Goal: Information Seeking & Learning: Learn about a topic

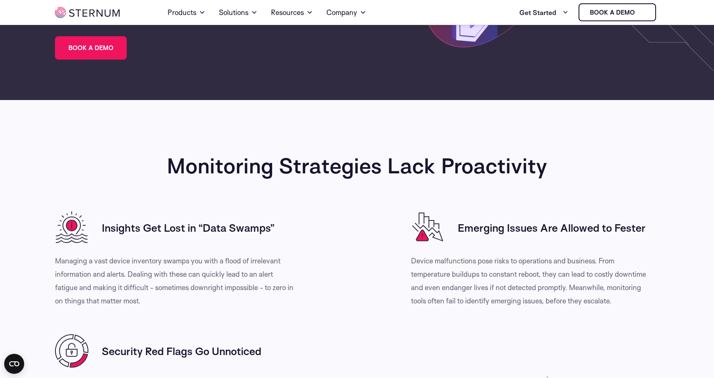
scroll to position [137, 0]
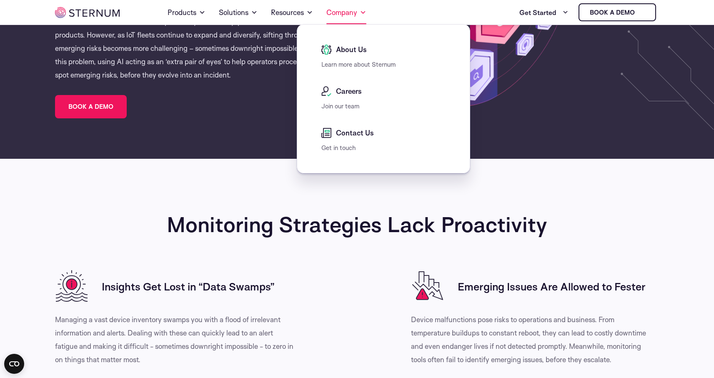
click at [345, 15] on link "Company" at bounding box center [346, 12] width 40 height 23
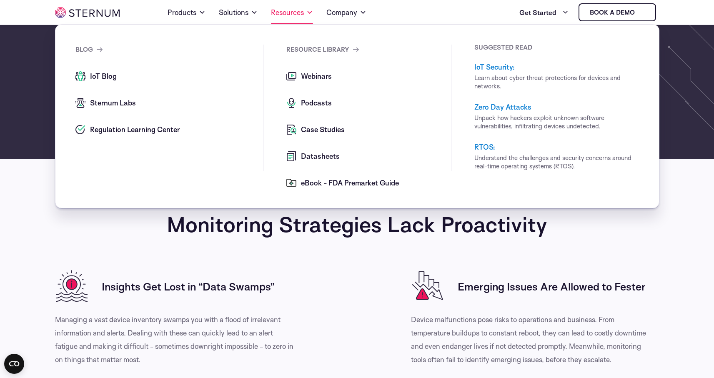
click at [293, 13] on link "Resources" at bounding box center [292, 12] width 42 height 23
click at [116, 108] on span "Sternum Labs" at bounding box center [112, 103] width 48 height 10
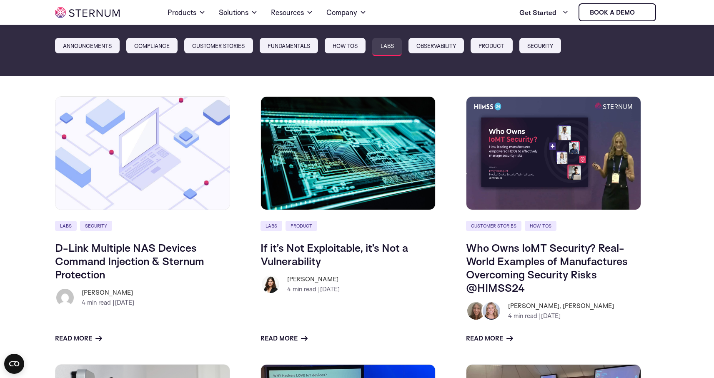
scroll to position [39, 0]
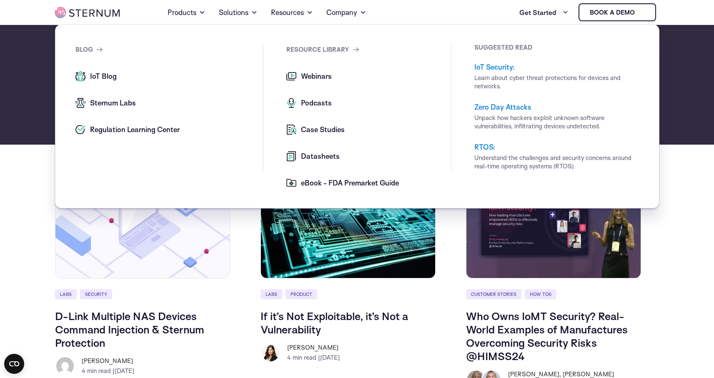
click at [100, 78] on span "IoT Blog" at bounding box center [102, 76] width 29 height 10
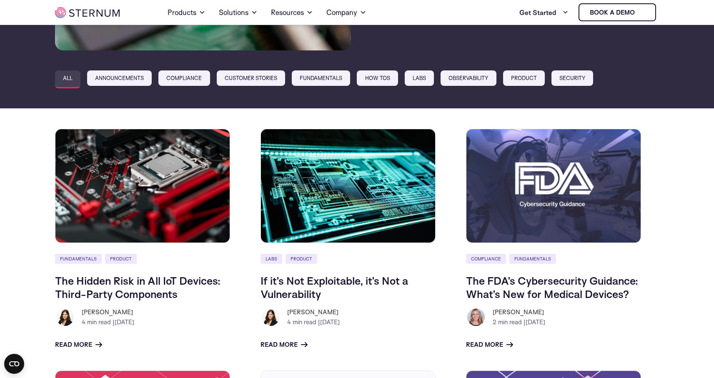
scroll to position [277, 0]
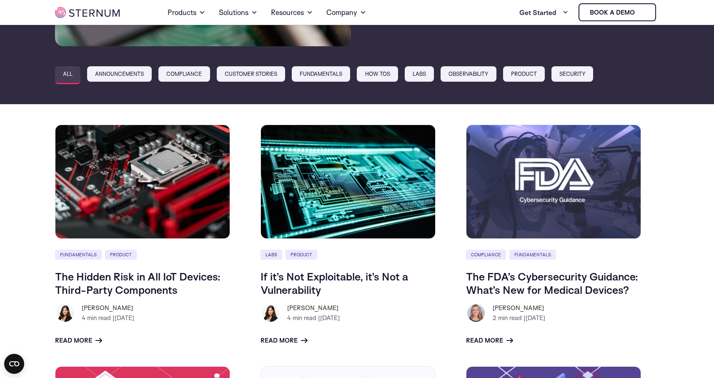
click at [268, 254] on link "Labs" at bounding box center [271, 255] width 22 height 10
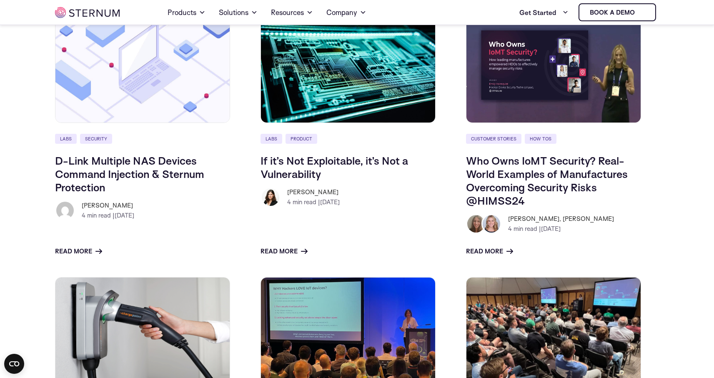
scroll to position [194, 0]
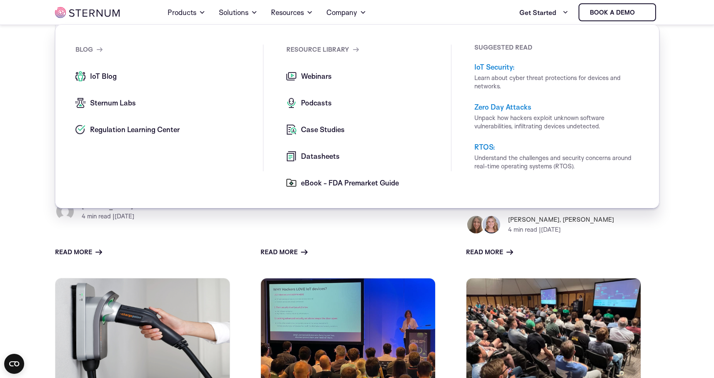
click at [322, 158] on span "Datasheets" at bounding box center [319, 156] width 41 height 10
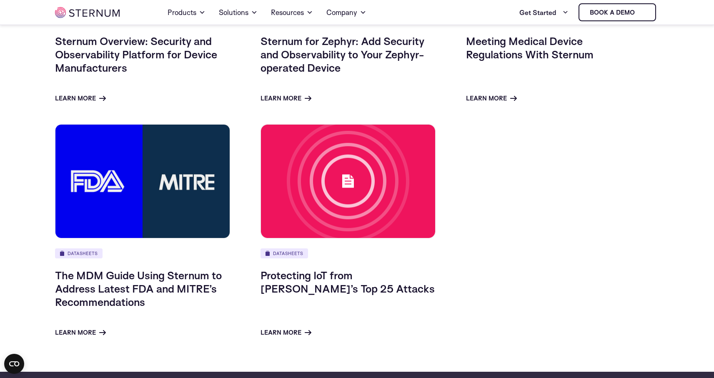
scroll to position [334, 0]
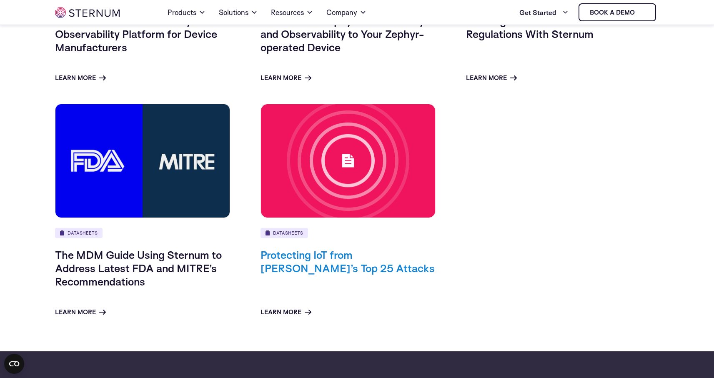
click at [299, 255] on link "Protecting IoT from MITRE’s Top 25 Attacks" at bounding box center [347, 261] width 174 height 27
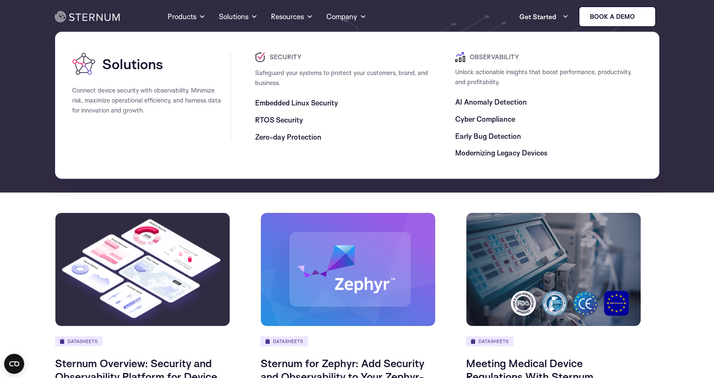
click at [307, 102] on span "Embedded Linux Security" at bounding box center [296, 103] width 83 height 10
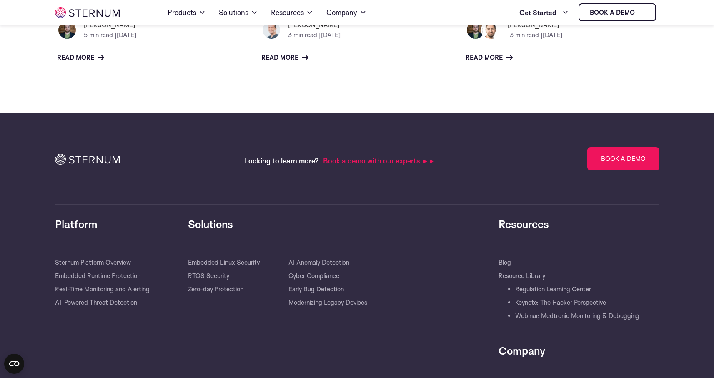
scroll to position [1650, 0]
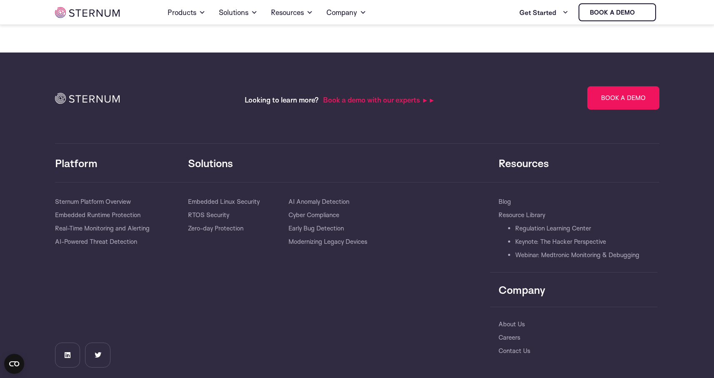
click at [101, 15] on img at bounding box center [87, 12] width 65 height 11
